Goal: Task Accomplishment & Management: Manage account settings

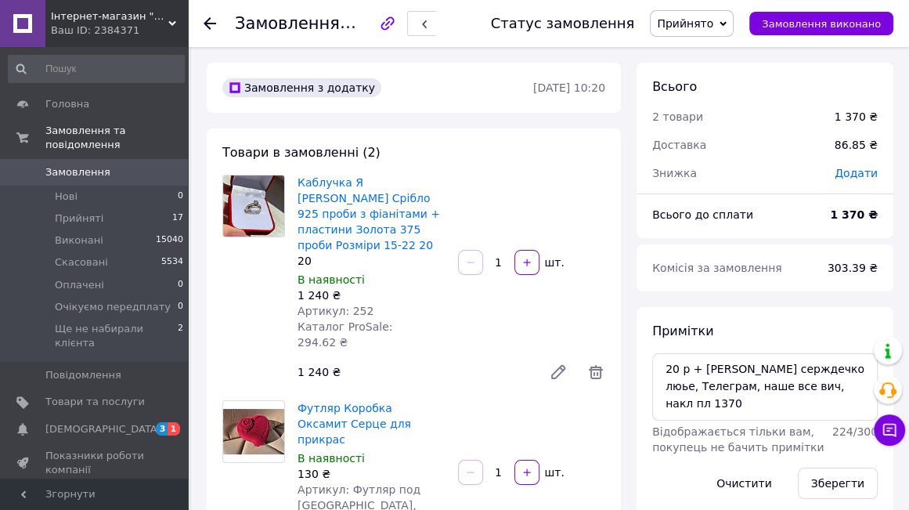
scroll to position [273, 0]
click at [103, 208] on li "Прийняті 17" at bounding box center [96, 219] width 193 height 22
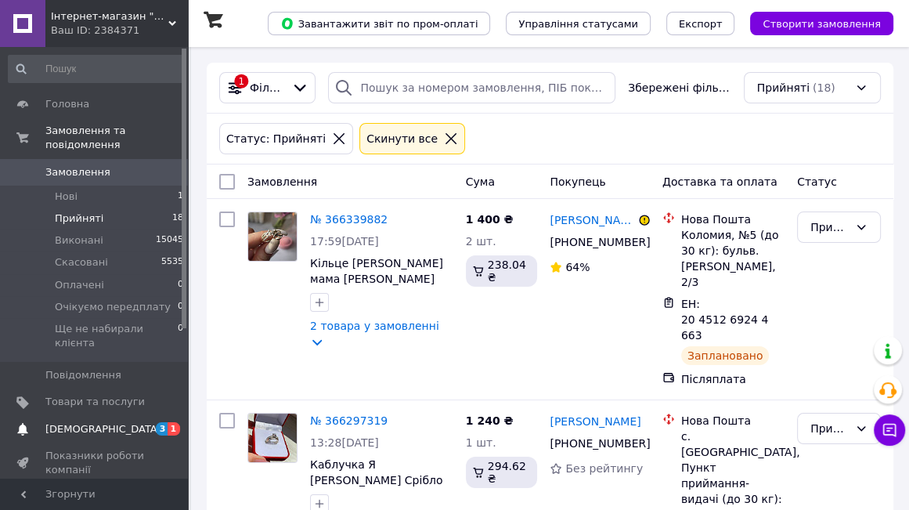
click at [112, 416] on link "[DEMOGRAPHIC_DATA] 3 1" at bounding box center [96, 429] width 193 height 27
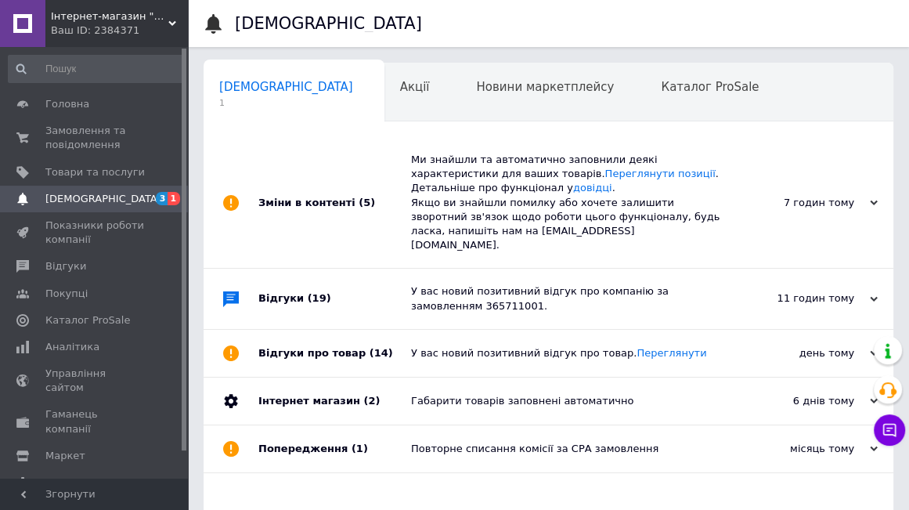
scroll to position [0, 8]
click at [91, 135] on span "Замовлення та повідомлення" at bounding box center [94, 138] width 99 height 28
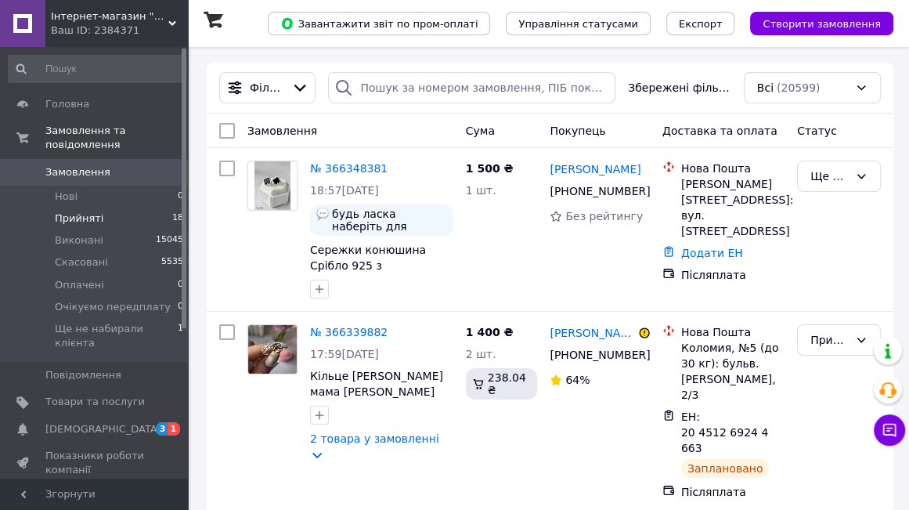
click at [95, 211] on span "Прийняті" at bounding box center [79, 218] width 49 height 14
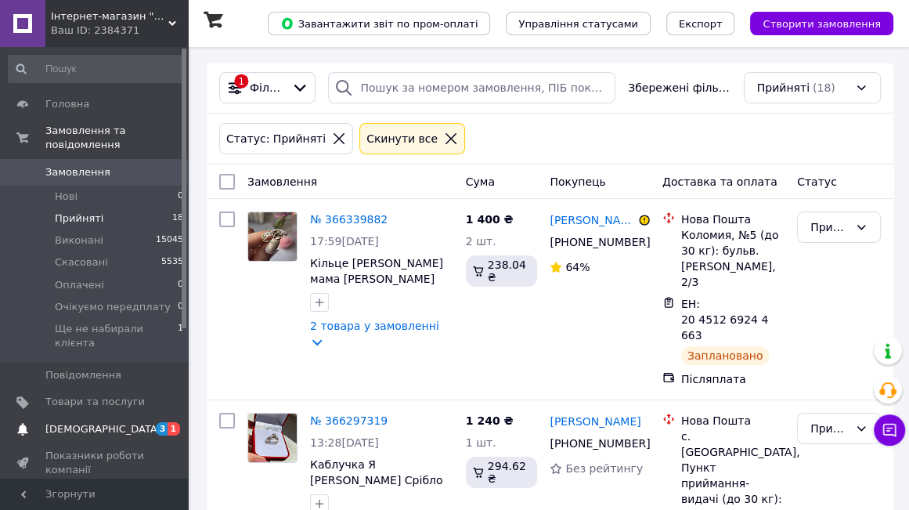
click at [99, 422] on span "[DEMOGRAPHIC_DATA]" at bounding box center [103, 429] width 116 height 14
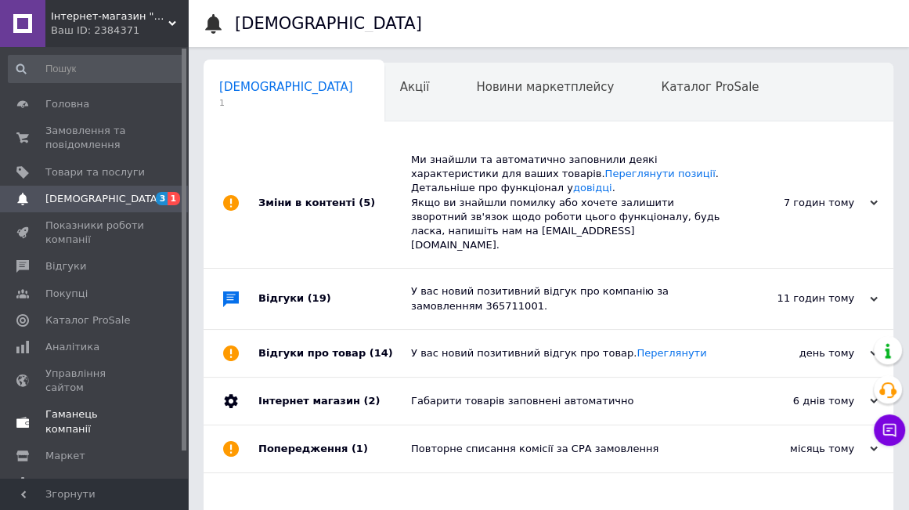
scroll to position [0, 8]
click at [74, 132] on span "Замовлення та повідомлення" at bounding box center [94, 138] width 99 height 28
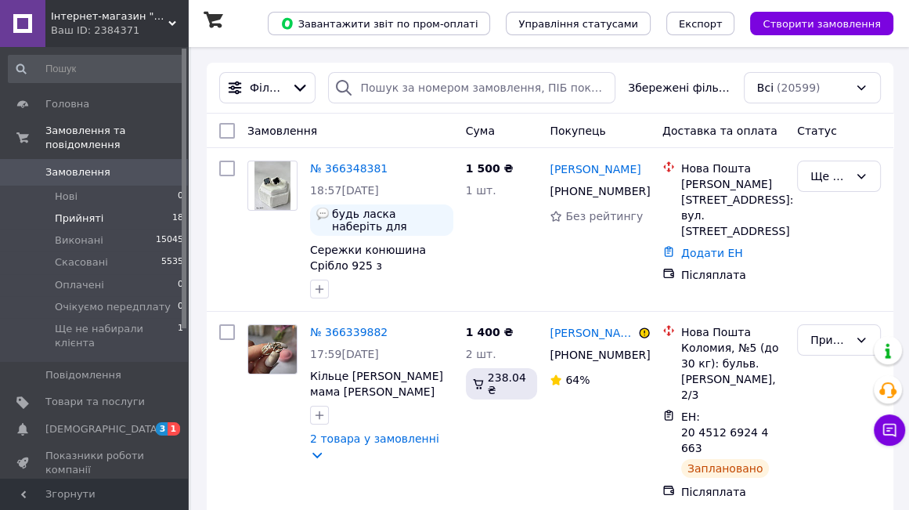
click at [90, 211] on span "Прийняті" at bounding box center [79, 218] width 49 height 14
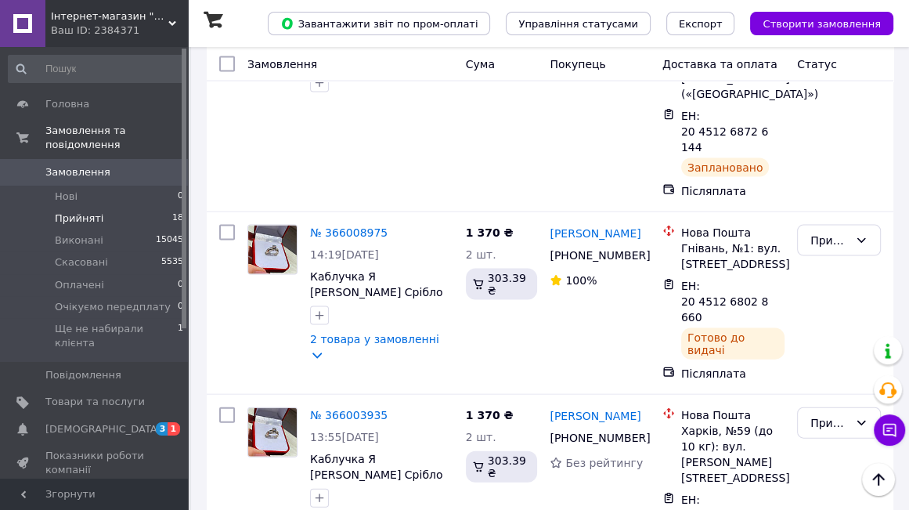
scroll to position [2487, 0]
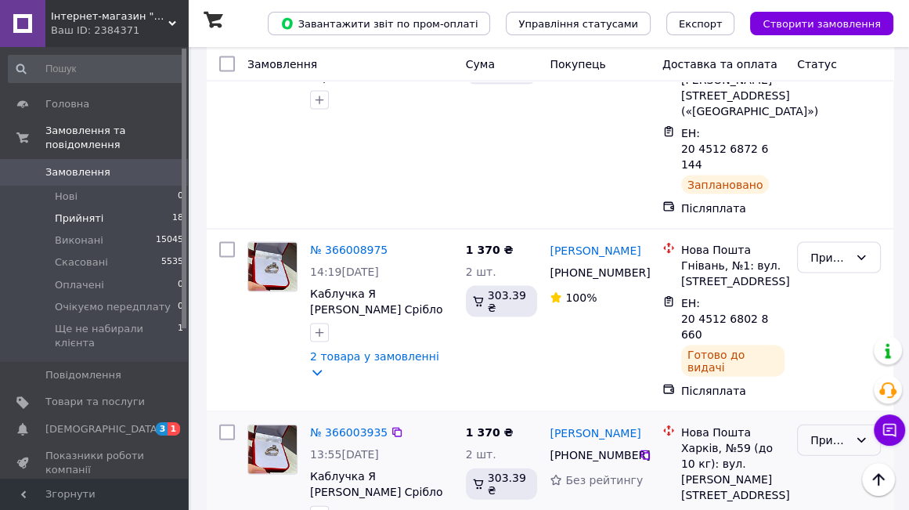
click at [841, 431] on div "Прийнято" at bounding box center [829, 439] width 38 height 17
click at [830, 165] on li "Виконано" at bounding box center [839, 169] width 82 height 28
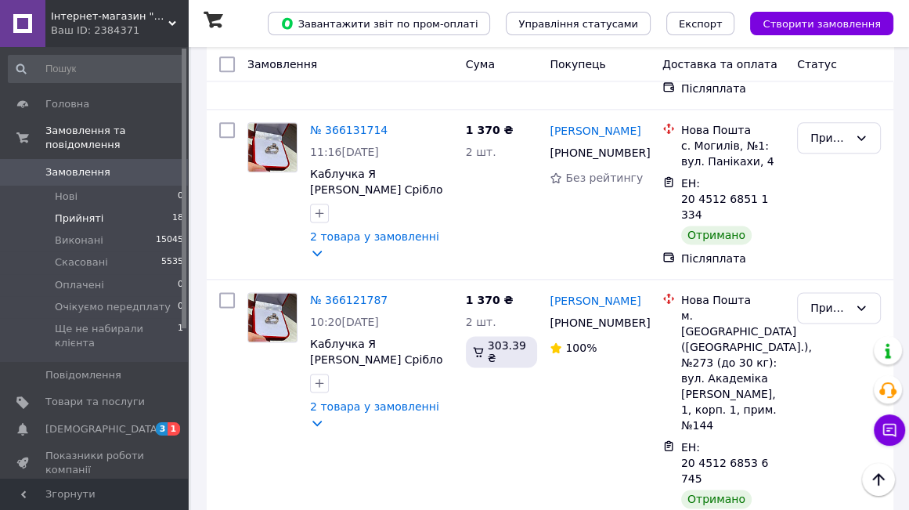
scroll to position [1469, 0]
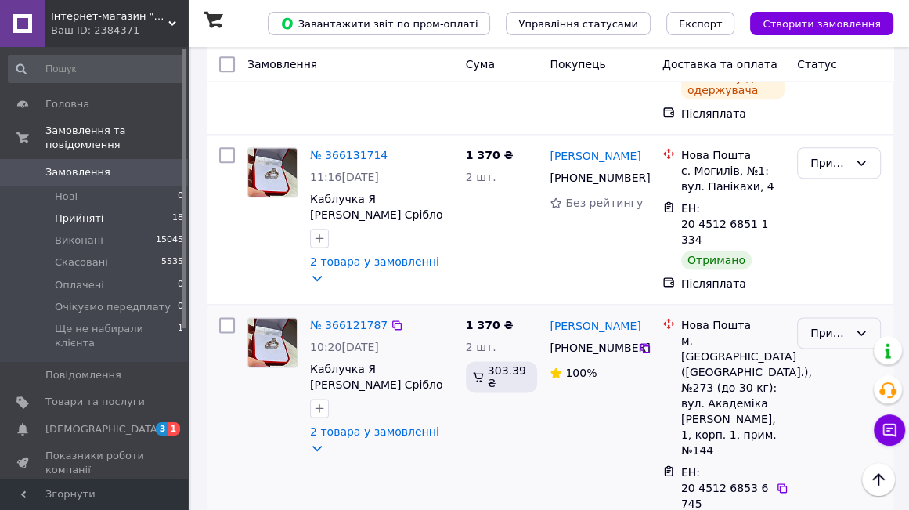
click at [834, 324] on div "Прийнято" at bounding box center [829, 332] width 38 height 17
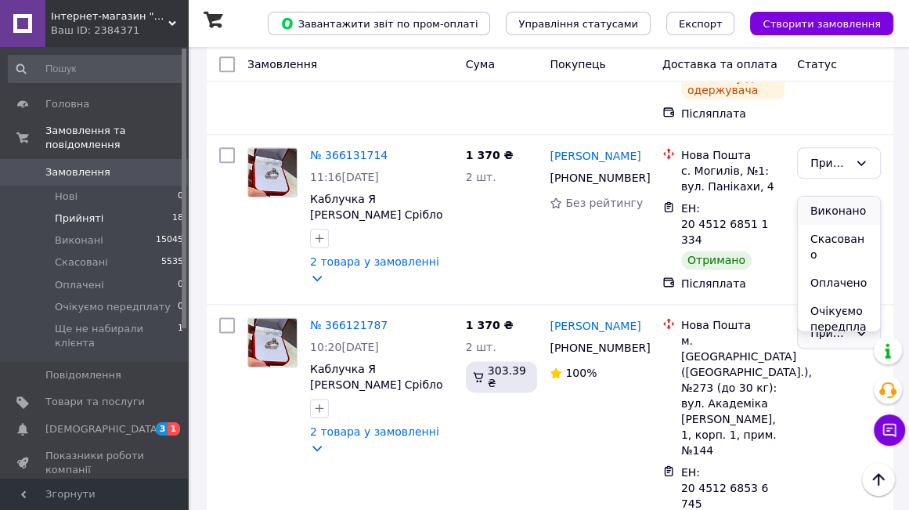
click at [828, 209] on li "Виконано" at bounding box center [839, 211] width 82 height 28
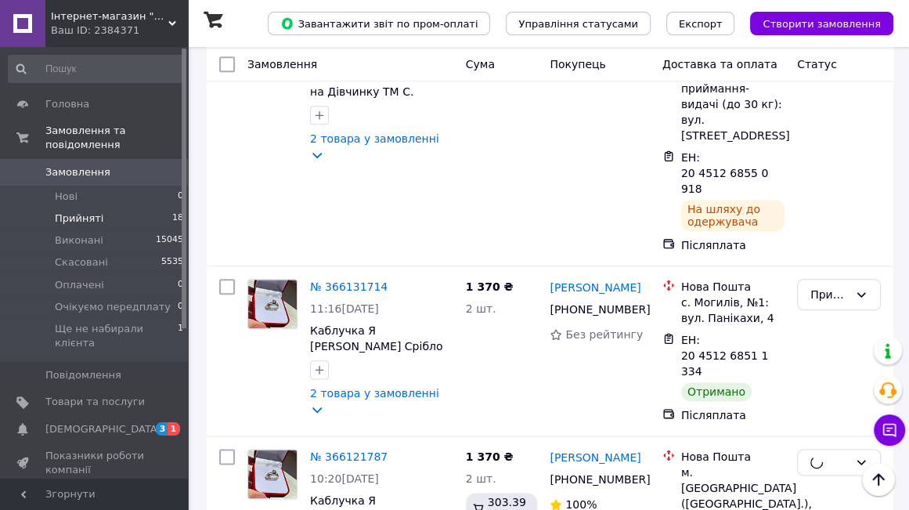
scroll to position [1312, 0]
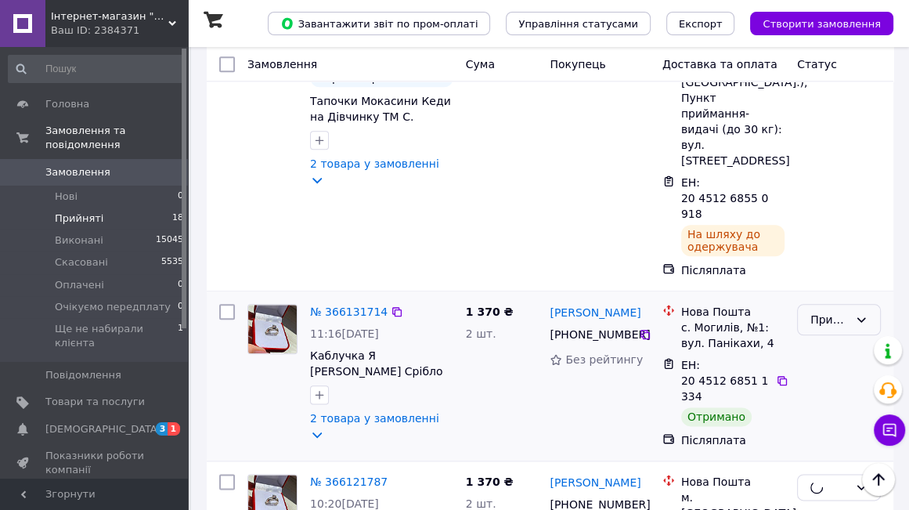
click at [841, 311] on div "Прийнято" at bounding box center [829, 319] width 38 height 17
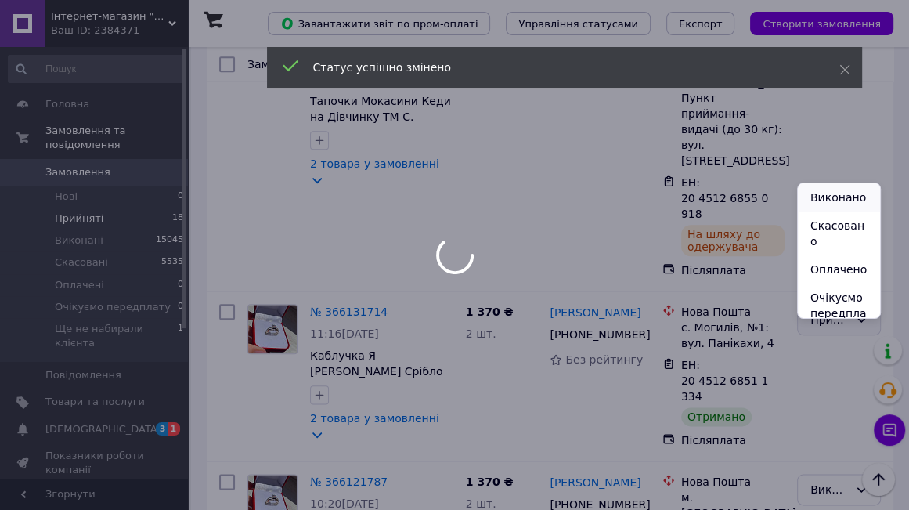
click at [839, 189] on li "Виконано" at bounding box center [839, 197] width 82 height 28
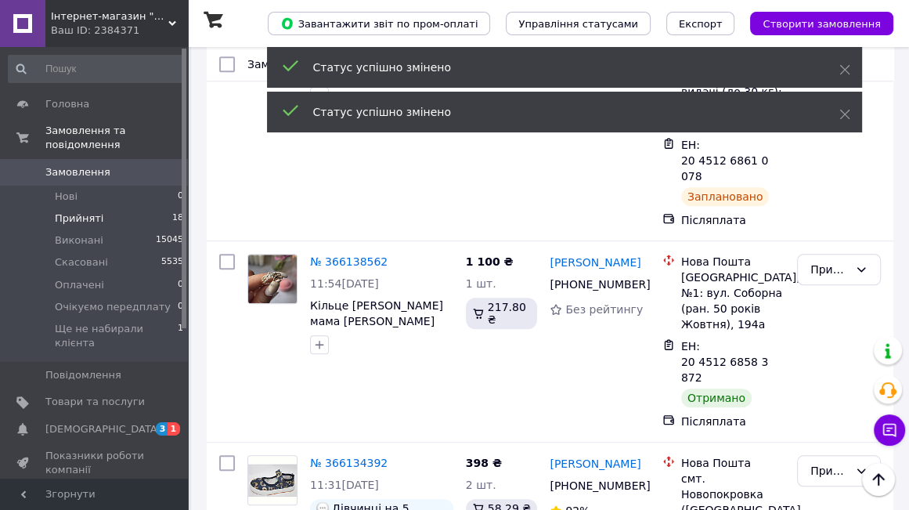
scroll to position [843, 0]
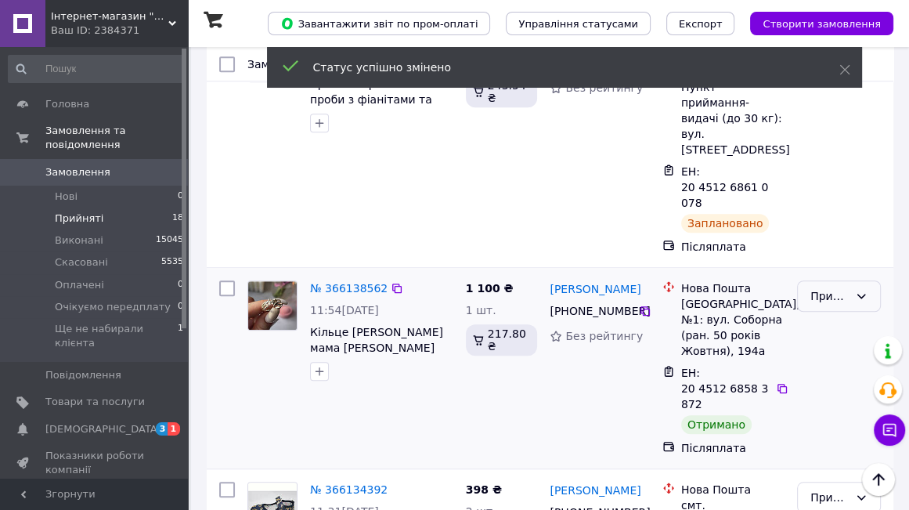
click at [843, 287] on div "Прийнято" at bounding box center [829, 295] width 38 height 17
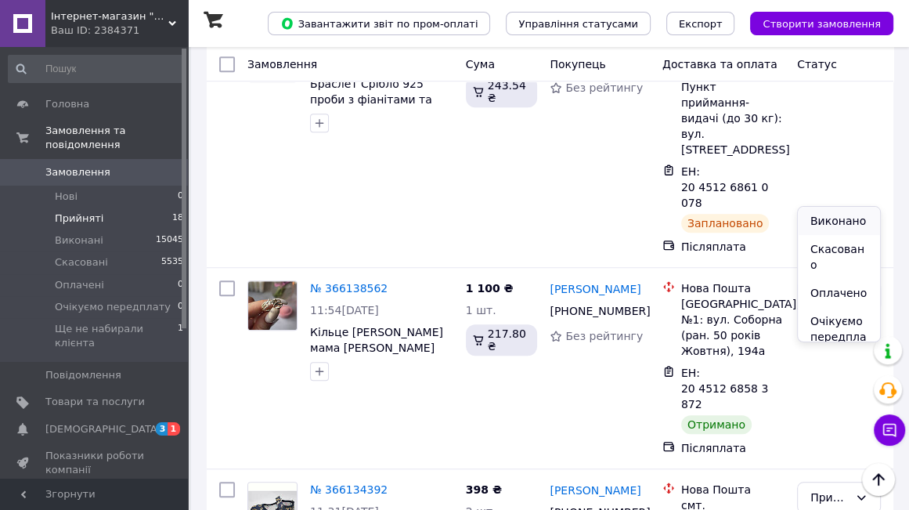
click at [839, 214] on li "Виконано" at bounding box center [839, 221] width 82 height 28
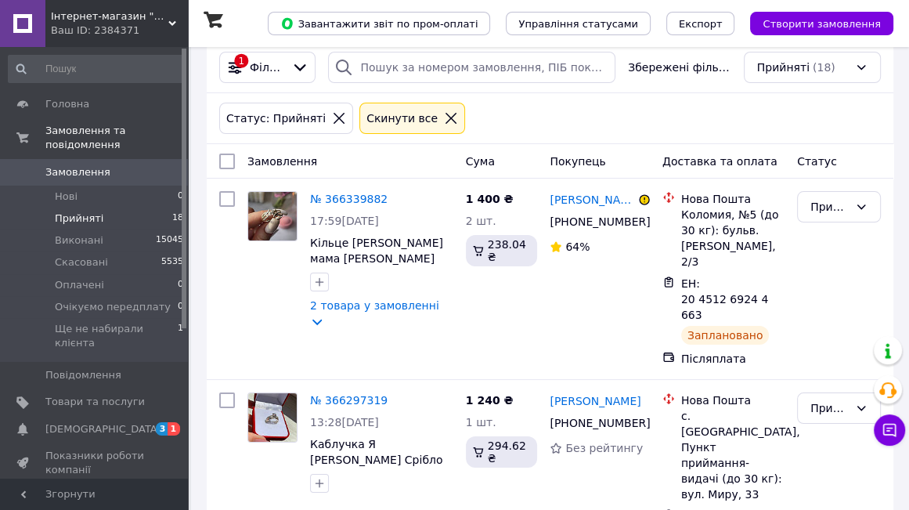
scroll to position [0, 0]
